Goal: Task Accomplishment & Management: Manage account settings

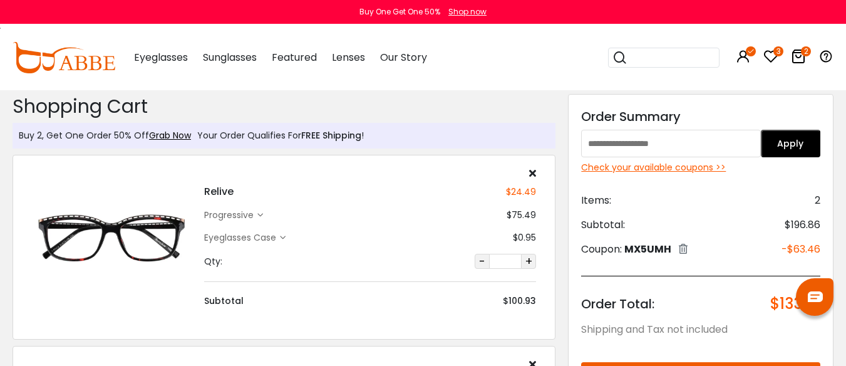
click at [670, 168] on div "Check your available coupons >>" at bounding box center [700, 167] width 239 height 13
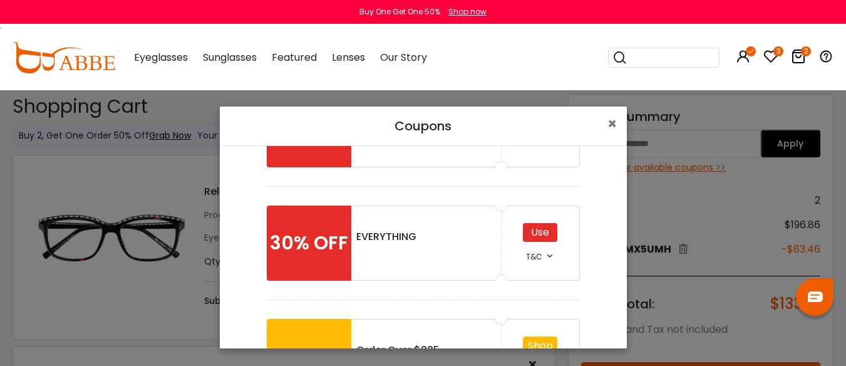
scroll to position [174, 0]
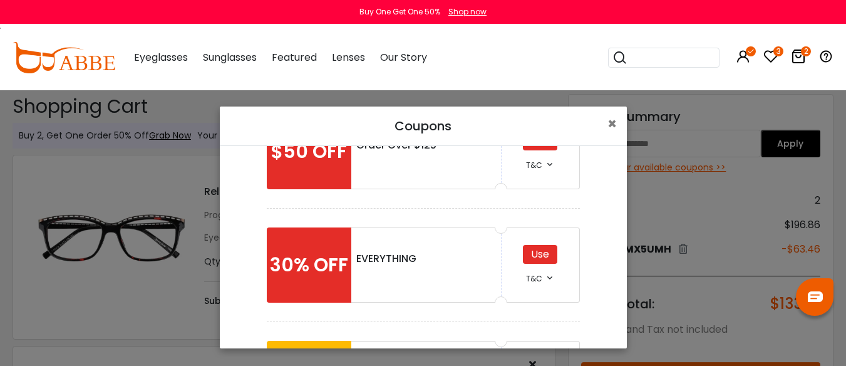
click at [531, 257] on div "Use" at bounding box center [540, 254] width 34 height 19
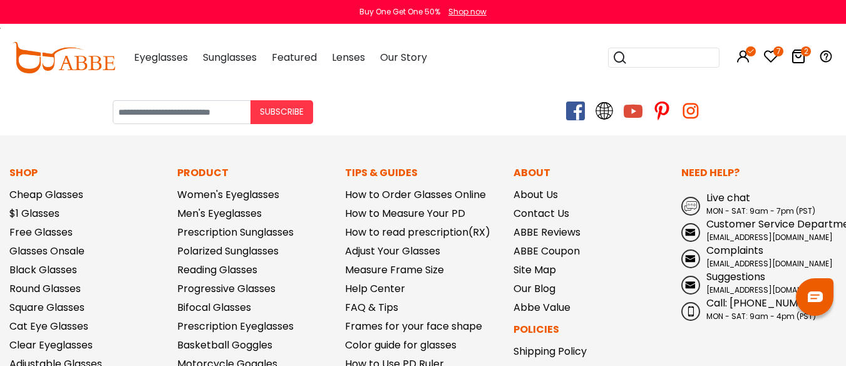
scroll to position [689, 0]
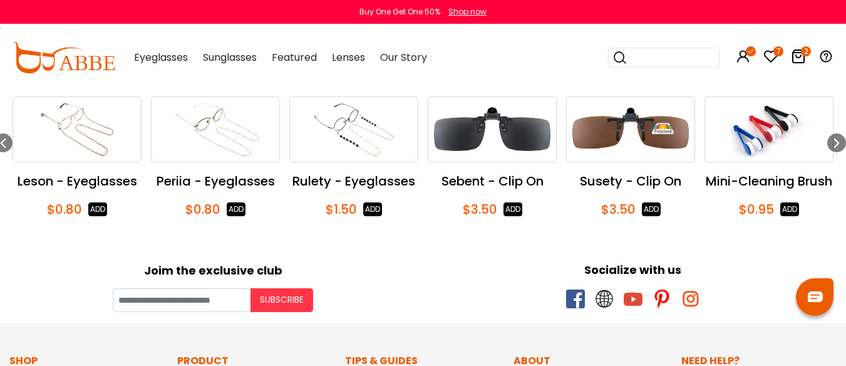
click at [351, 162] on img "50 / 58" at bounding box center [354, 129] width 128 height 64
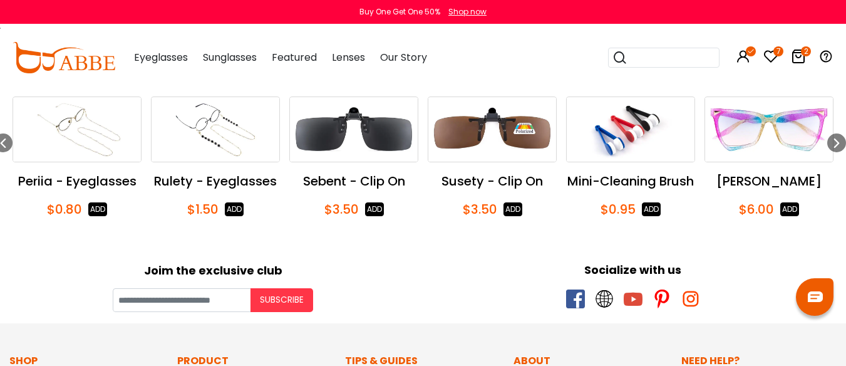
click at [213, 162] on img "50 / 58" at bounding box center [215, 129] width 128 height 64
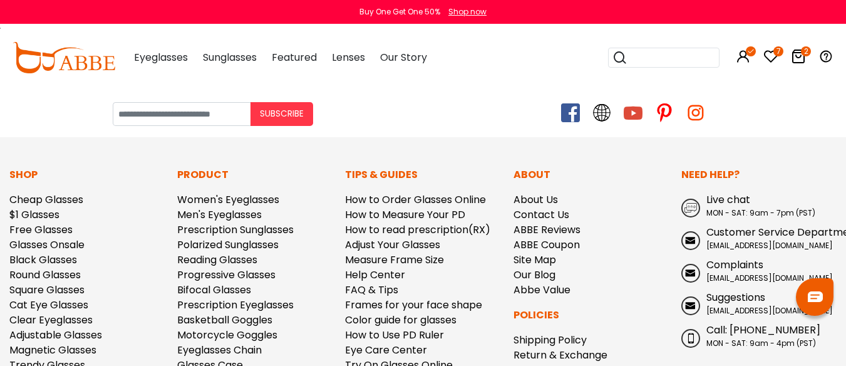
scroll to position [1074, 0]
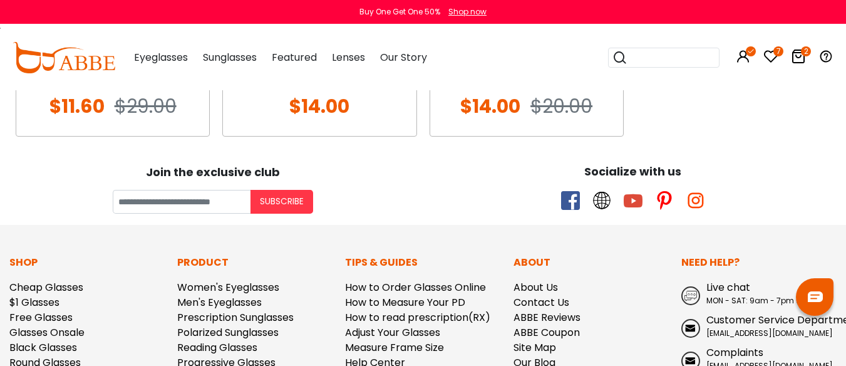
click at [771, 53] on icon at bounding box center [770, 56] width 15 height 15
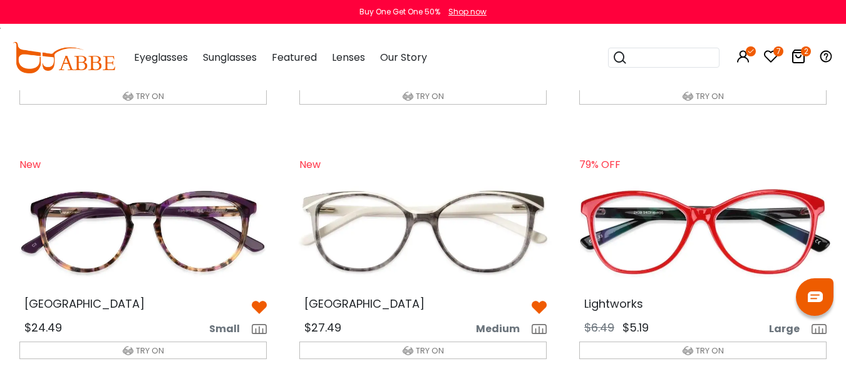
scroll to position [2316, 0]
